Goal: Register for event/course

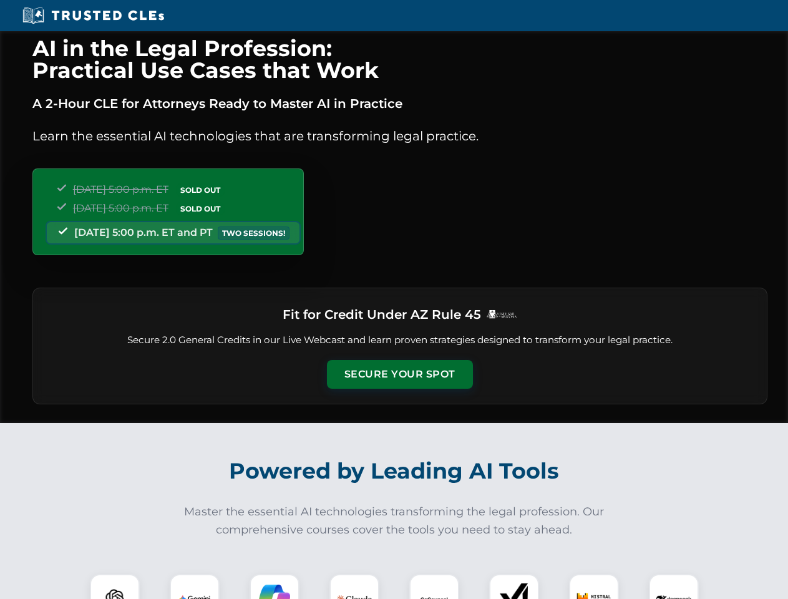
click at [399, 374] on button "Secure Your Spot" at bounding box center [400, 374] width 146 height 29
click at [115, 587] on img at bounding box center [115, 599] width 36 height 36
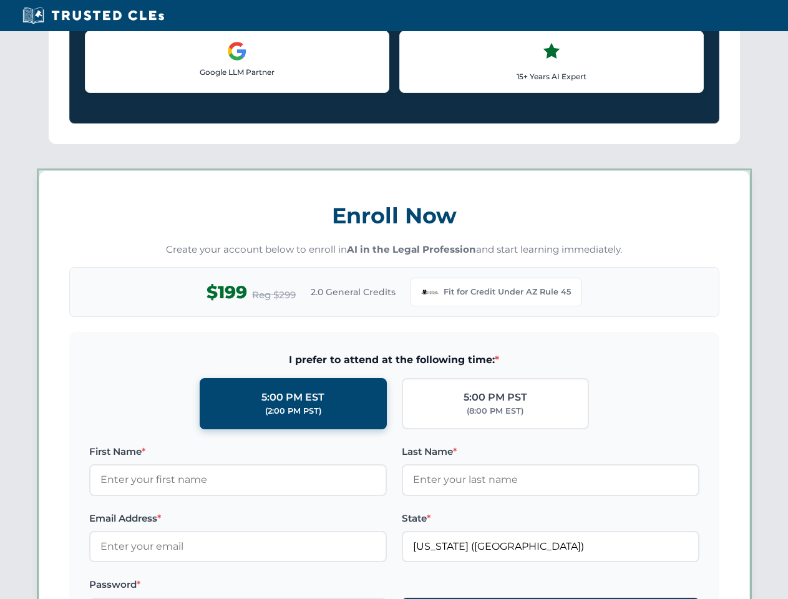
click at [275, 587] on label "Password *" at bounding box center [238, 584] width 298 height 15
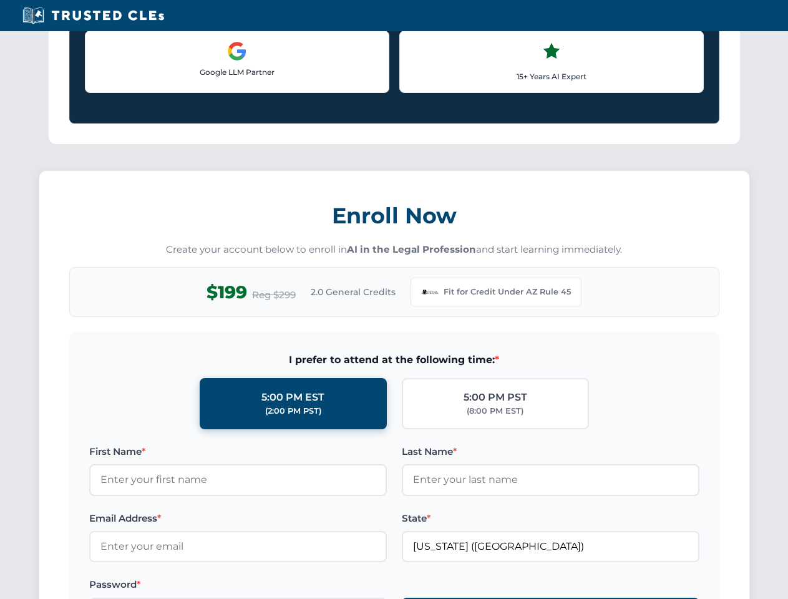
scroll to position [1216, 0]
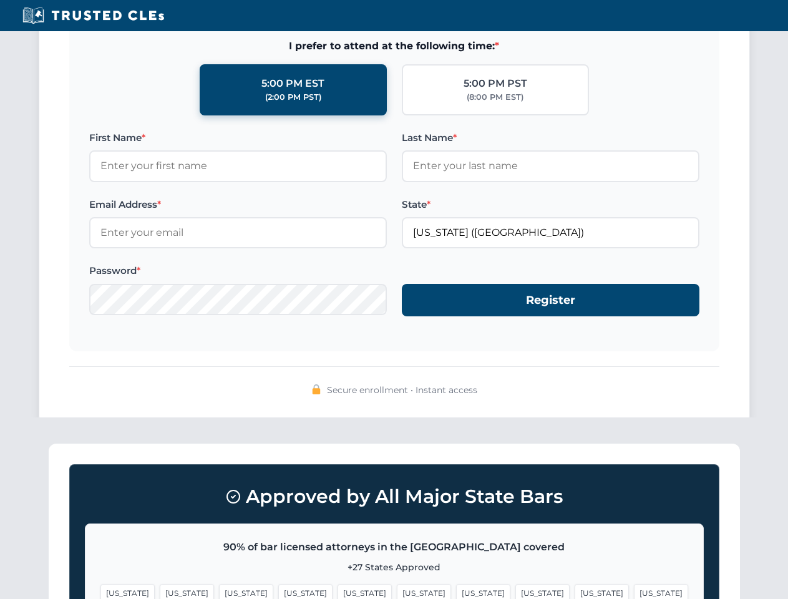
click at [575, 587] on span "[US_STATE]" at bounding box center [602, 593] width 54 height 18
